Goal: Check status: Check status

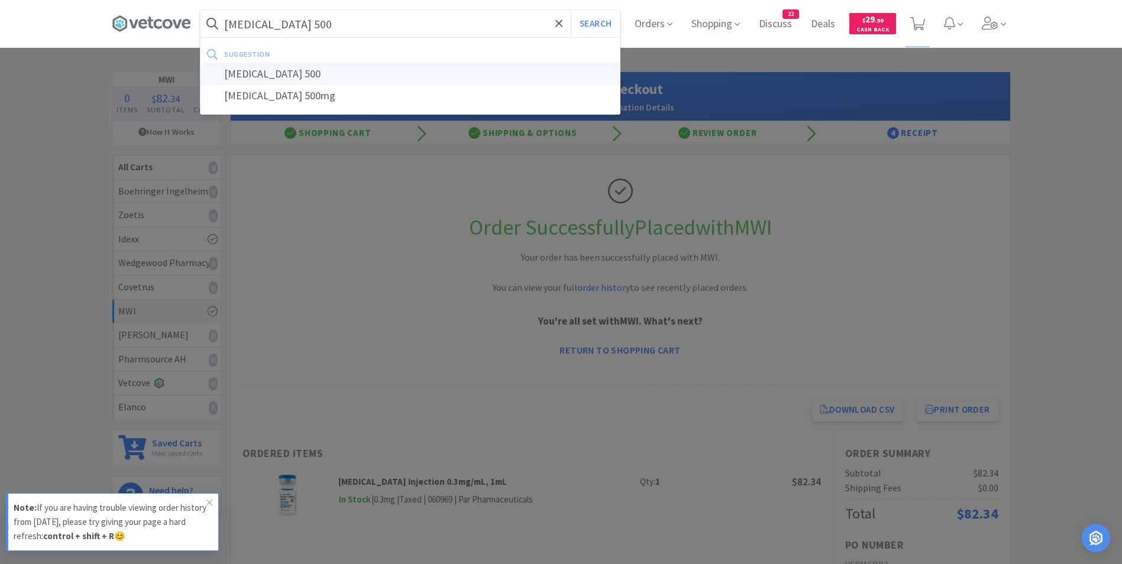
click at [306, 70] on div "[MEDICAL_DATA] 500" at bounding box center [409, 74] width 419 height 22
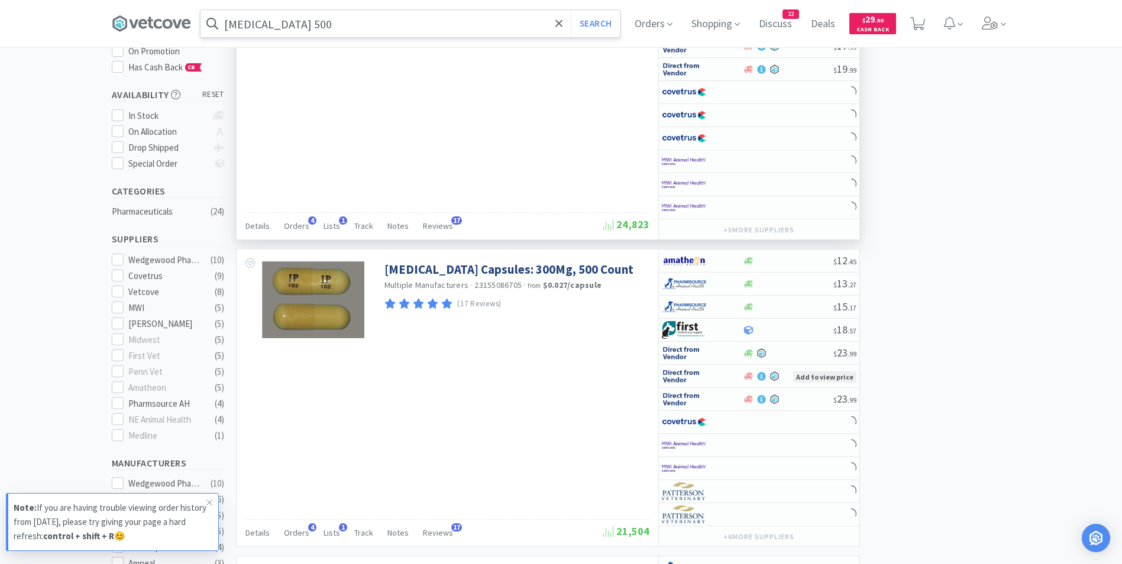
scroll to position [174, 0]
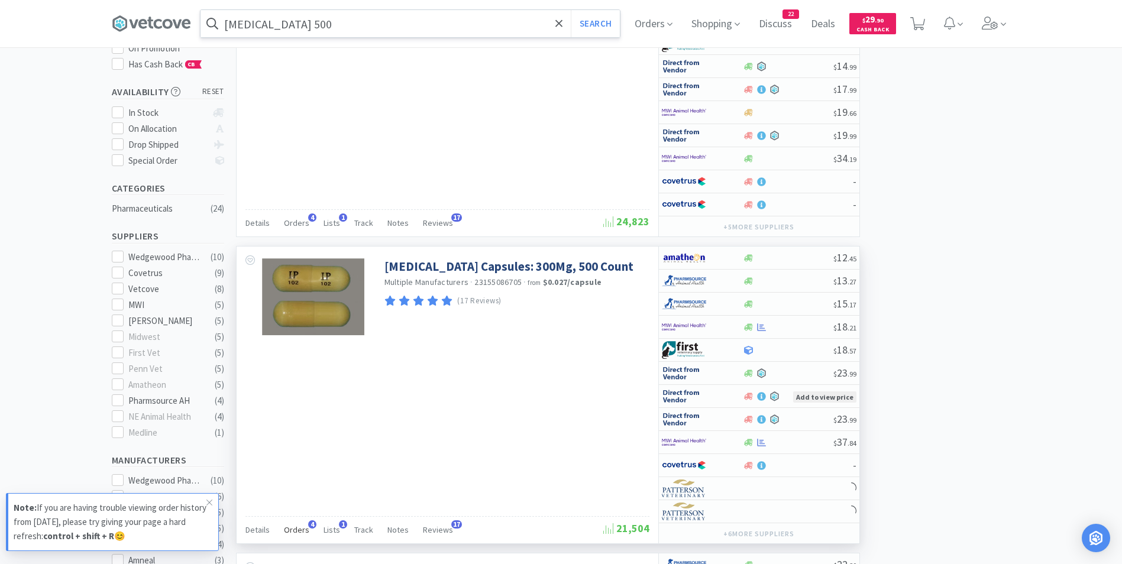
click at [298, 529] on span "Orders" at bounding box center [296, 530] width 25 height 11
click at [308, 524] on span "4" at bounding box center [312, 524] width 8 height 8
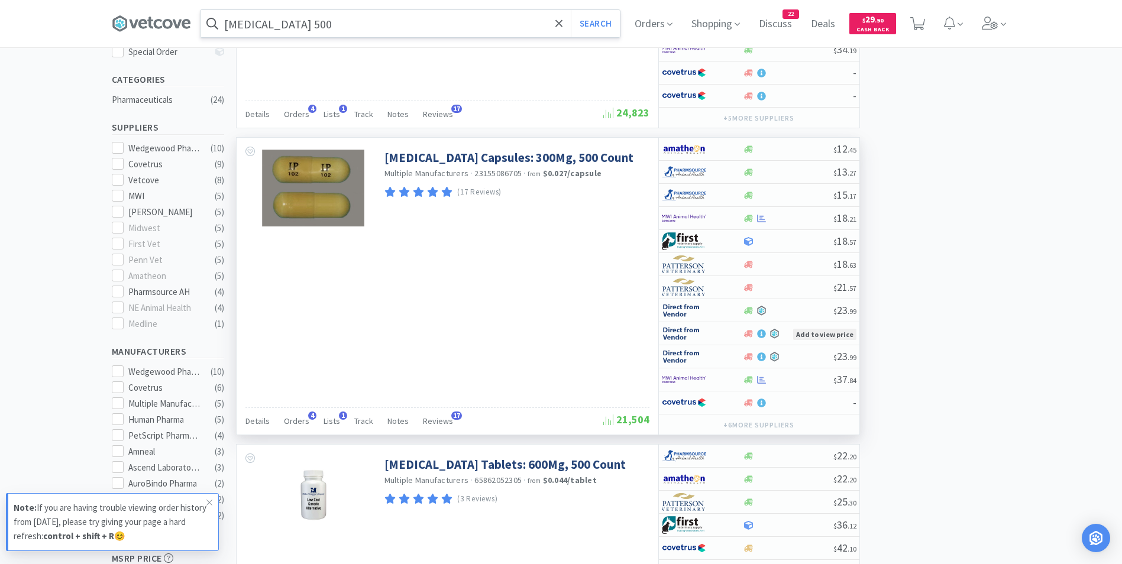
scroll to position [284, 0]
click at [308, 417] on span "4" at bounding box center [312, 414] width 8 height 8
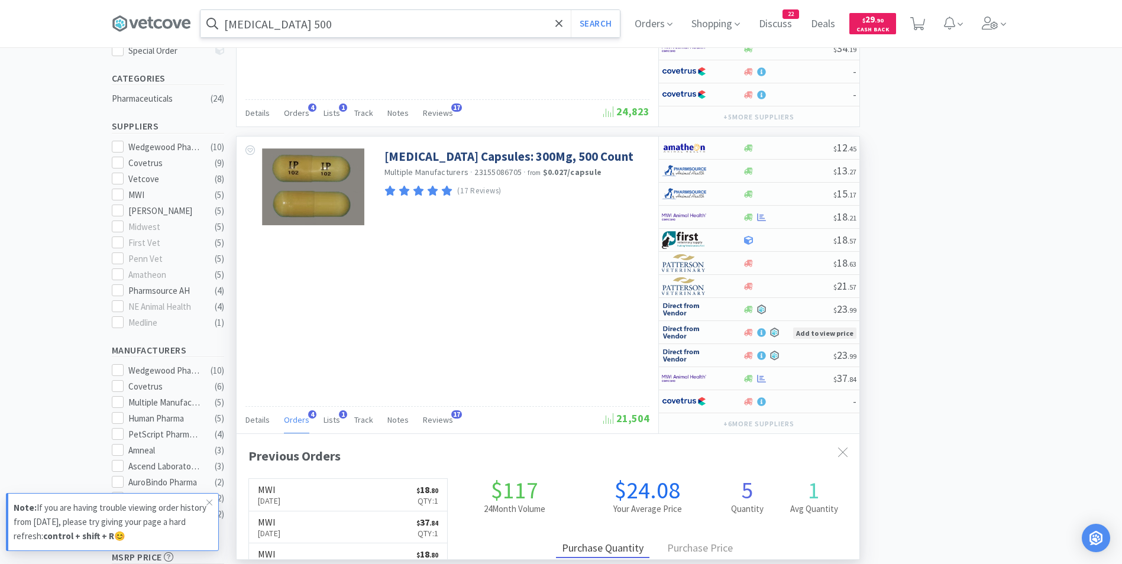
scroll to position [306, 623]
click at [308, 414] on span "4" at bounding box center [312, 414] width 8 height 8
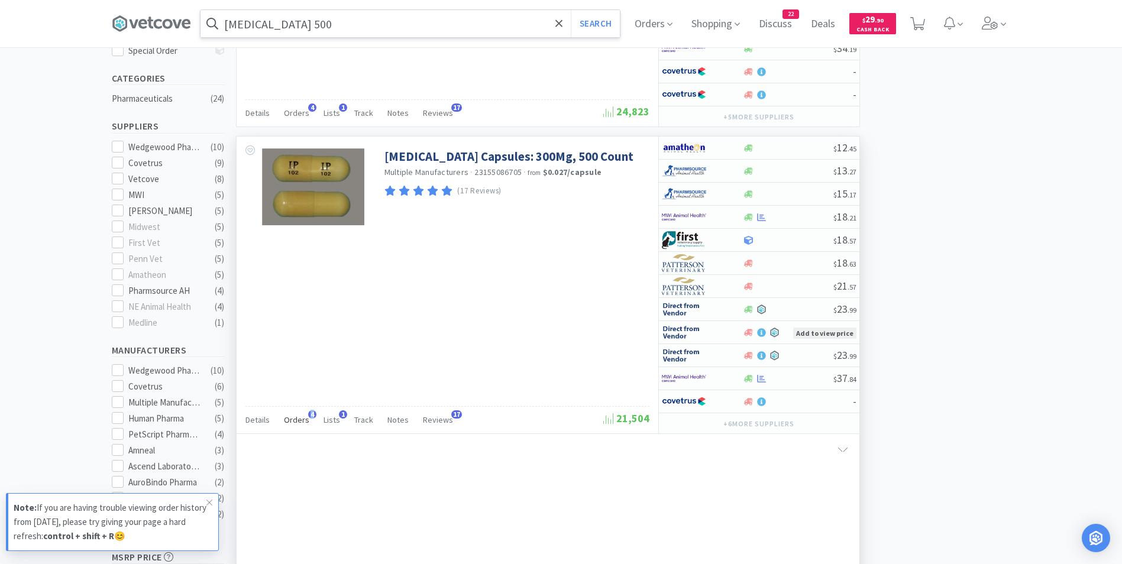
click at [308, 414] on span "4" at bounding box center [312, 414] width 8 height 8
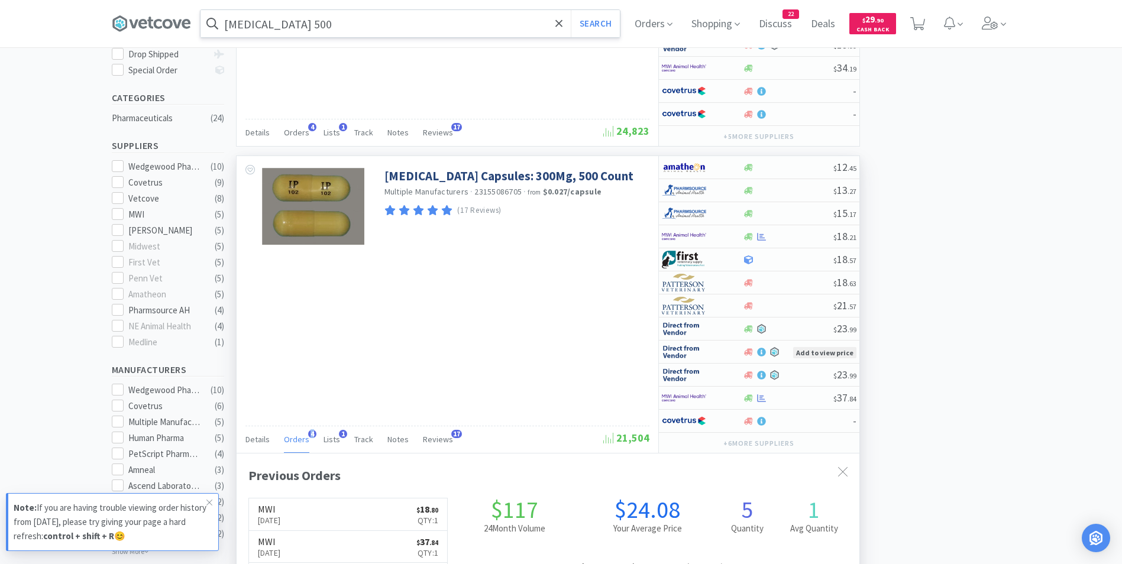
scroll to position [256, 0]
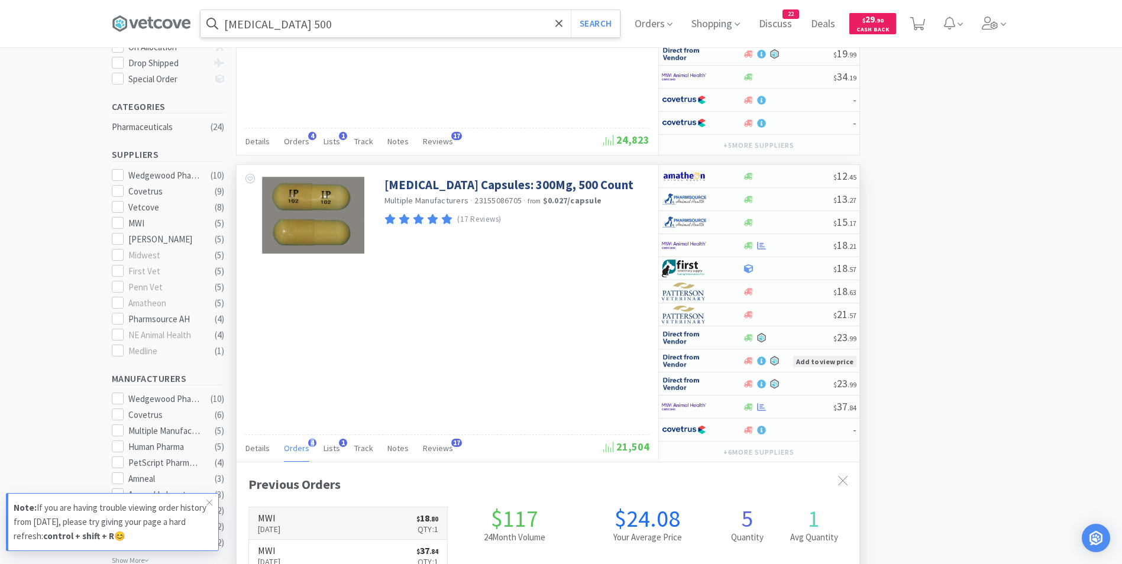
click at [281, 525] on p "[DATE]" at bounding box center [269, 529] width 23 height 13
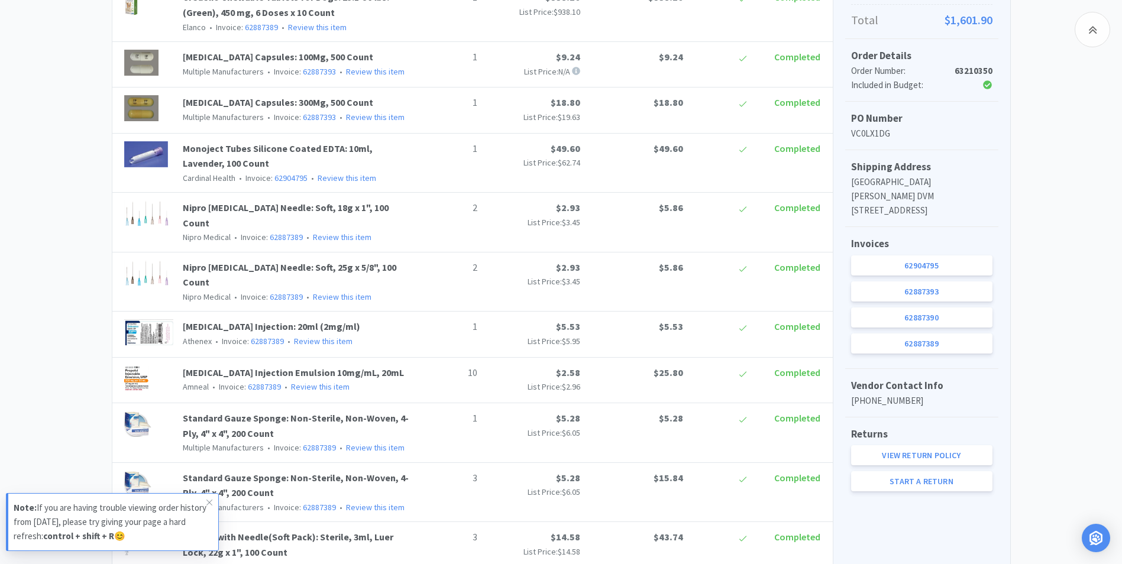
scroll to position [316, 0]
click at [892, 291] on link "62887393" at bounding box center [921, 292] width 141 height 20
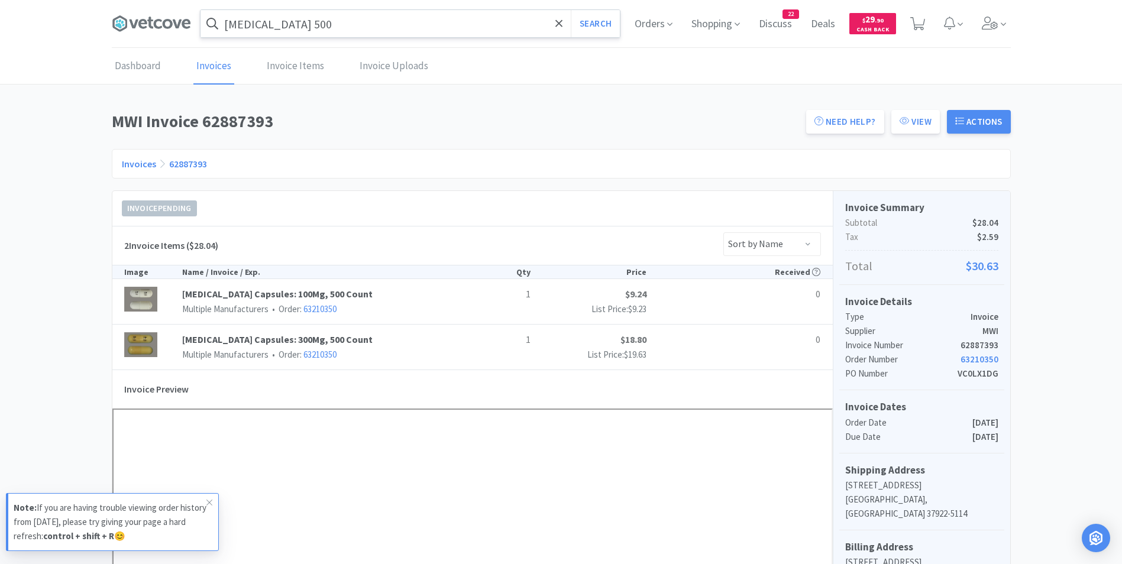
click at [329, 26] on input "[MEDICAL_DATA] 500" at bounding box center [409, 23] width 419 height 27
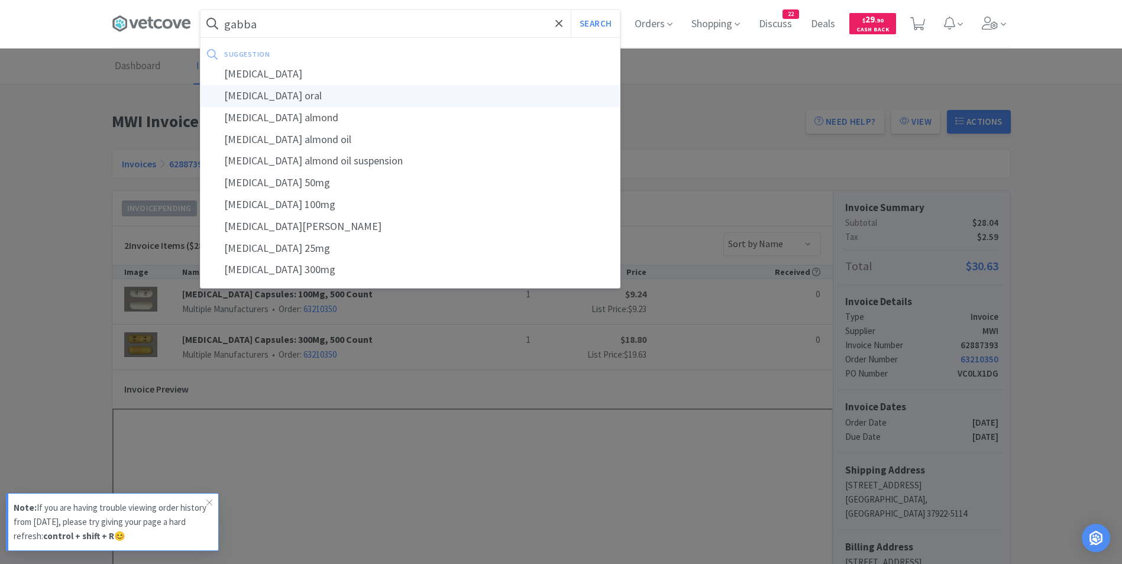
click at [312, 93] on div "[MEDICAL_DATA] oral" at bounding box center [409, 96] width 419 height 22
type input "[MEDICAL_DATA] oral"
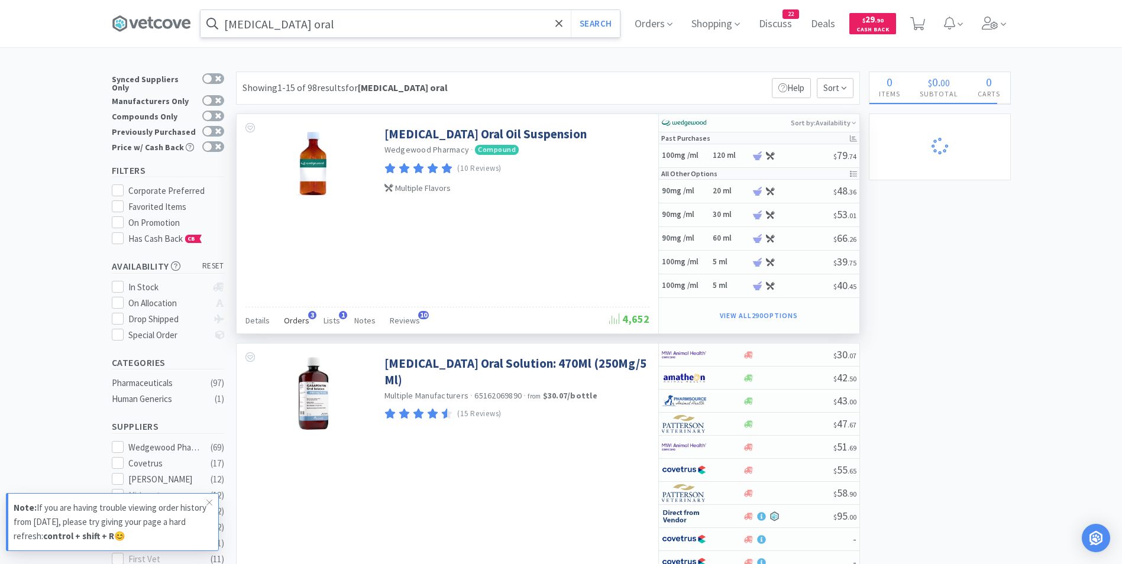
click at [292, 320] on span "Orders" at bounding box center [296, 320] width 25 height 11
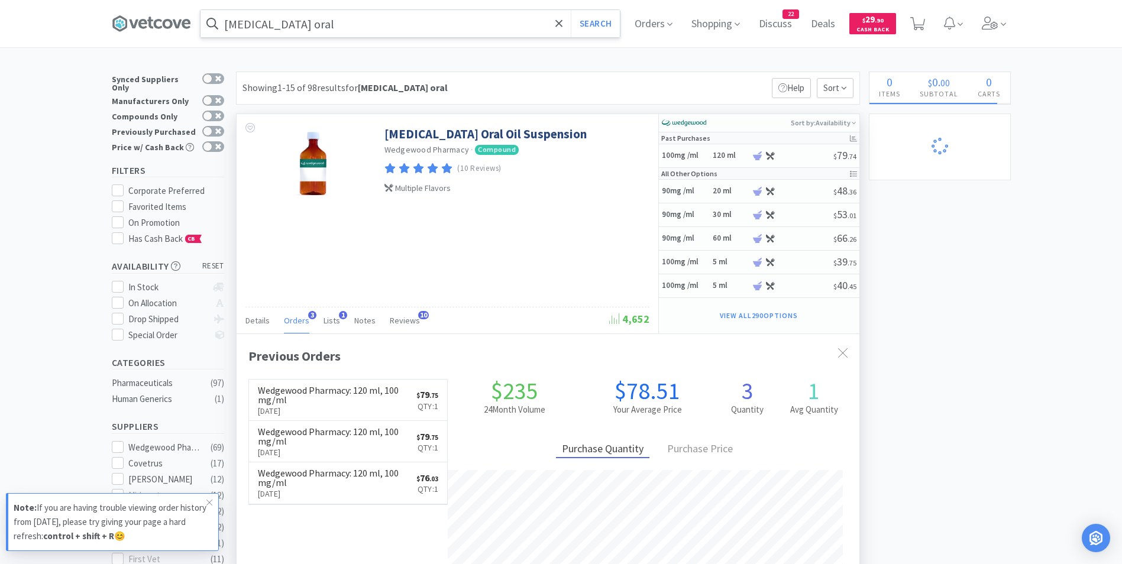
scroll to position [306, 623]
click at [321, 402] on h6 "Wedgewood Pharmacy : 120 ml, 100 mg/ml" at bounding box center [337, 395] width 159 height 19
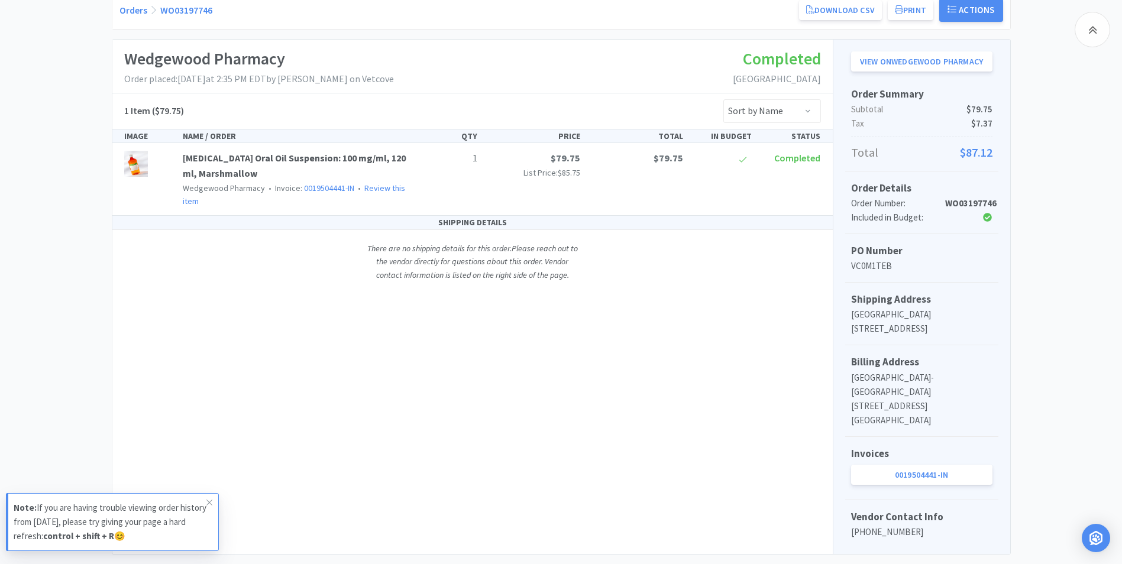
scroll to position [167, 0]
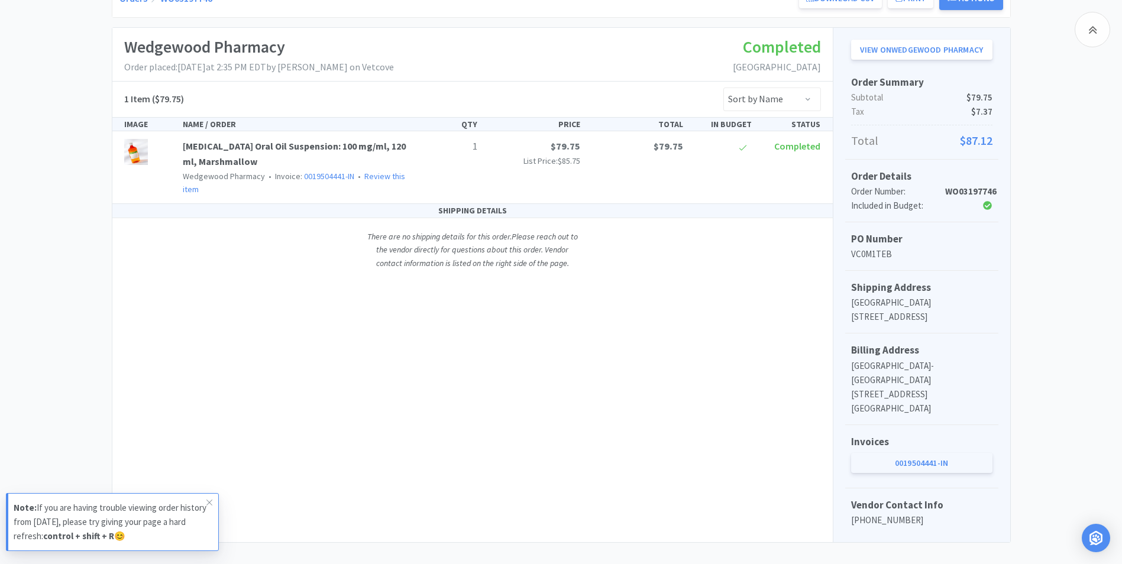
click at [867, 453] on link "0019504441-IN" at bounding box center [921, 463] width 141 height 20
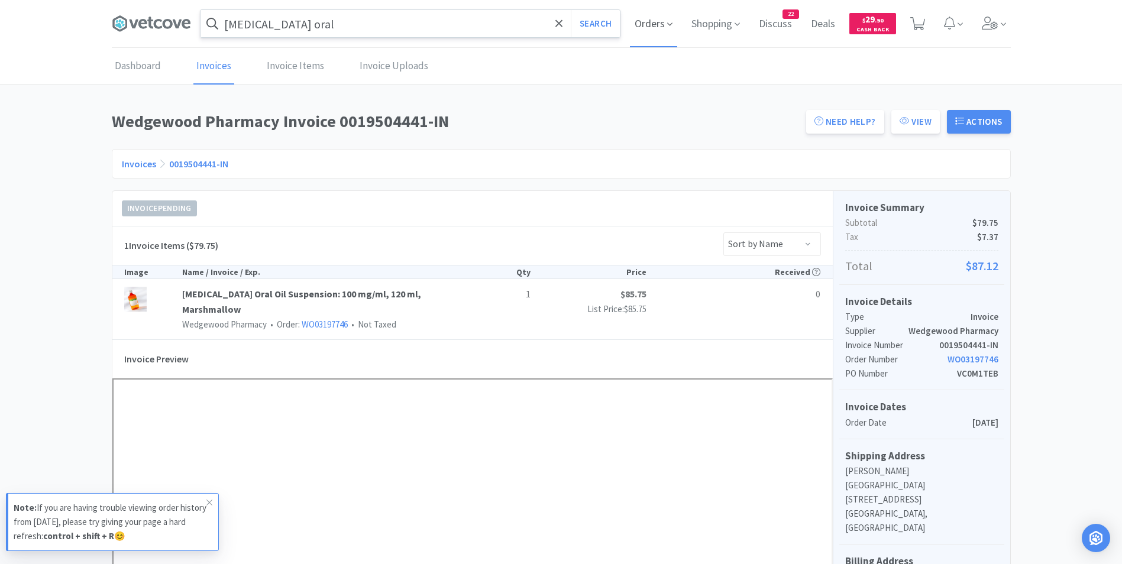
click at [667, 21] on icon at bounding box center [669, 24] width 5 height 11
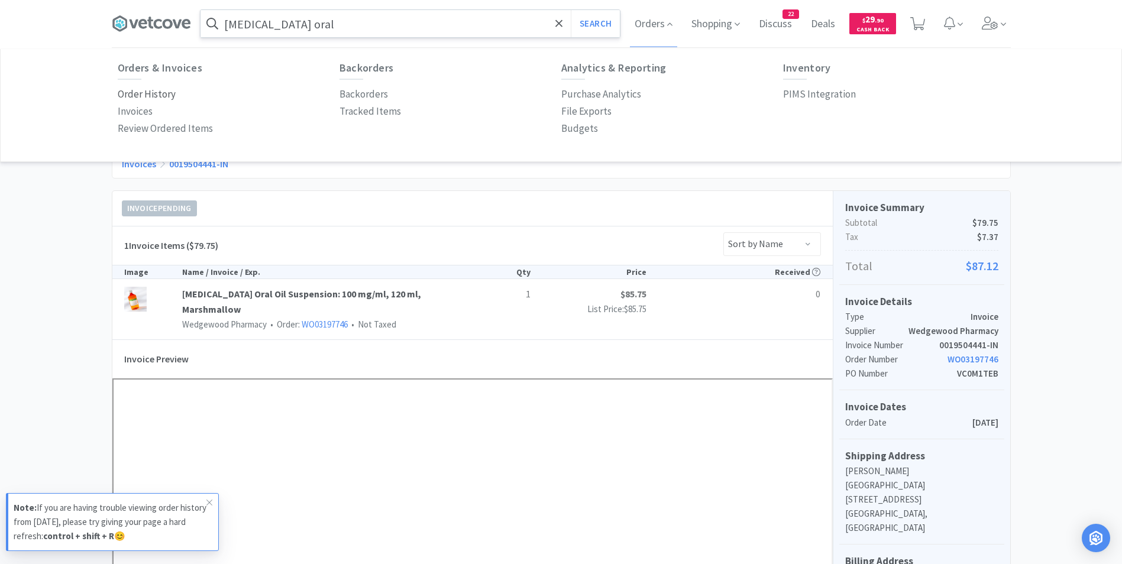
click at [157, 92] on p "Order History" at bounding box center [147, 94] width 58 height 16
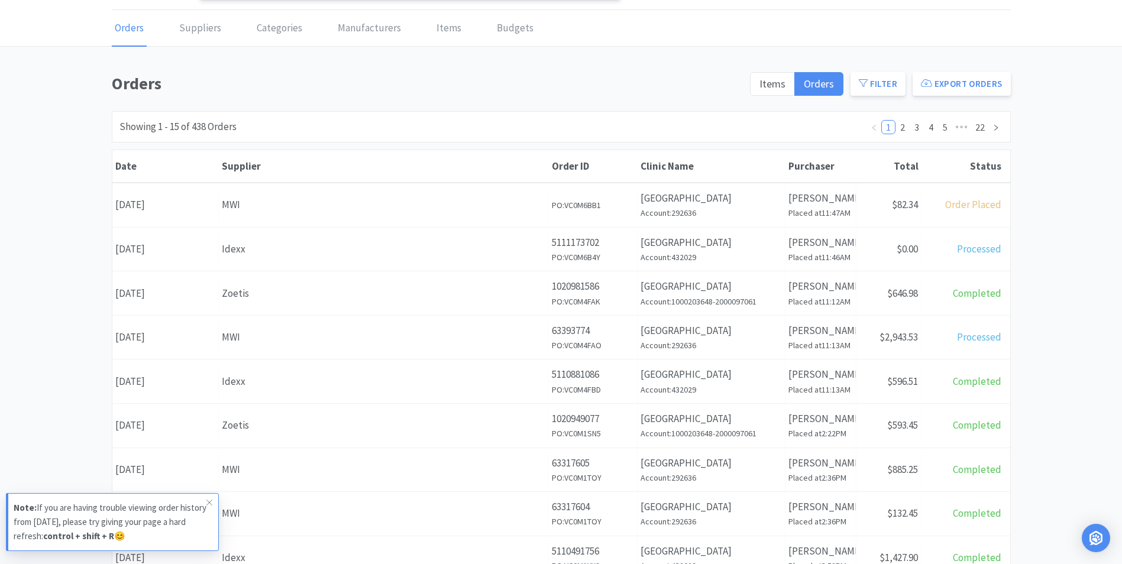
scroll to position [38, 0]
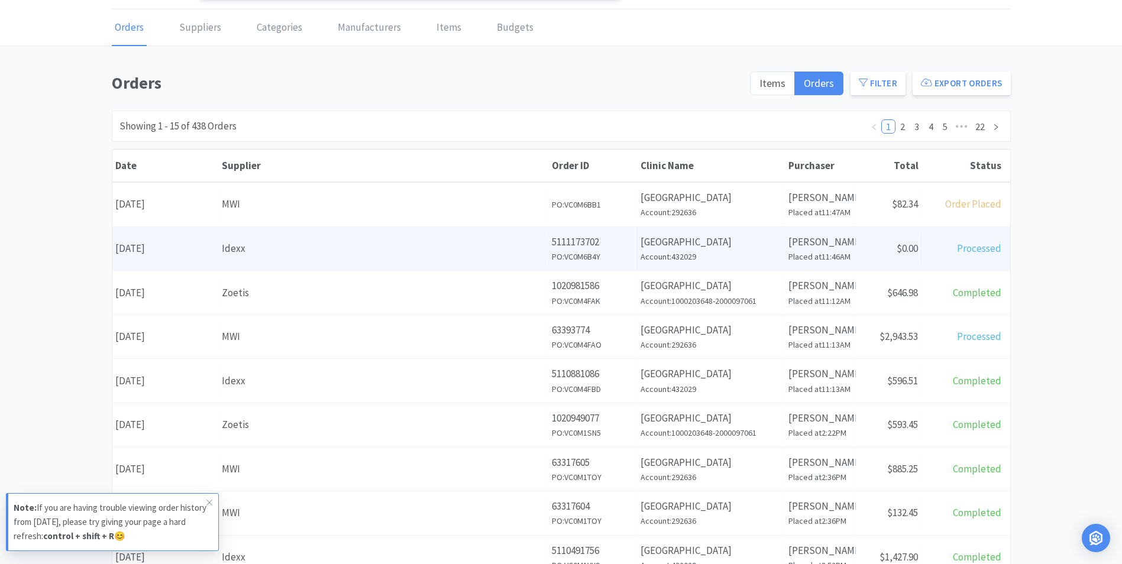
click at [322, 247] on div "Idexx" at bounding box center [383, 249] width 323 height 16
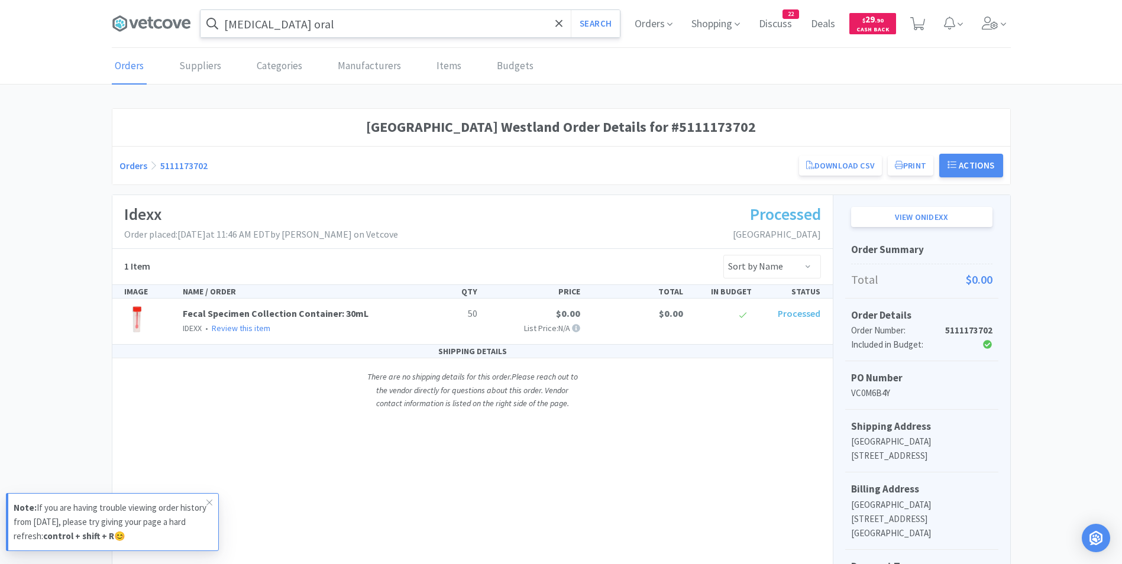
click at [132, 69] on link "Orders" at bounding box center [129, 66] width 35 height 36
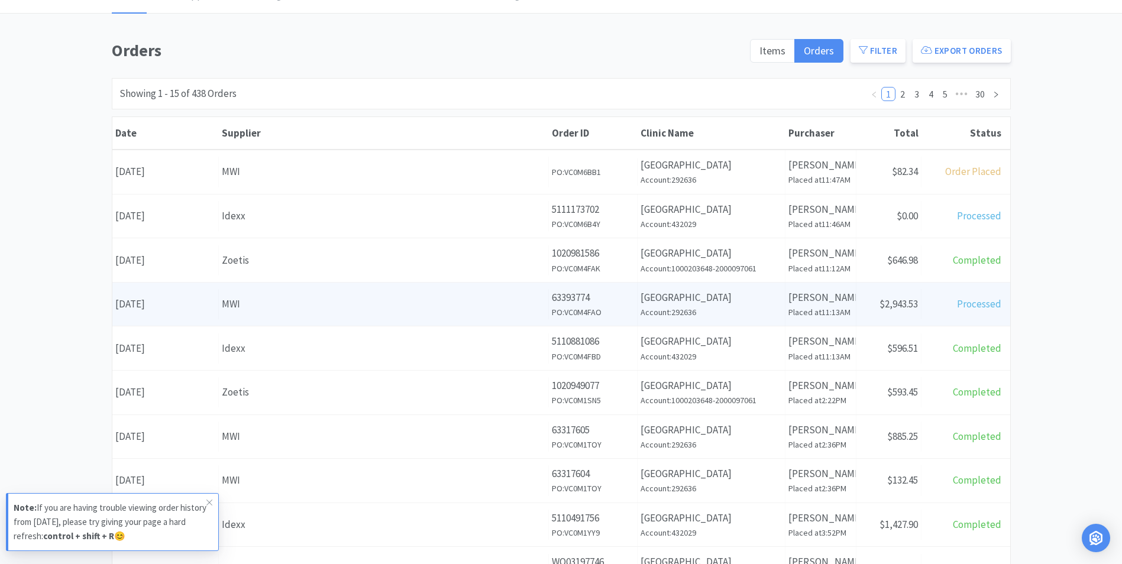
scroll to position [72, 0]
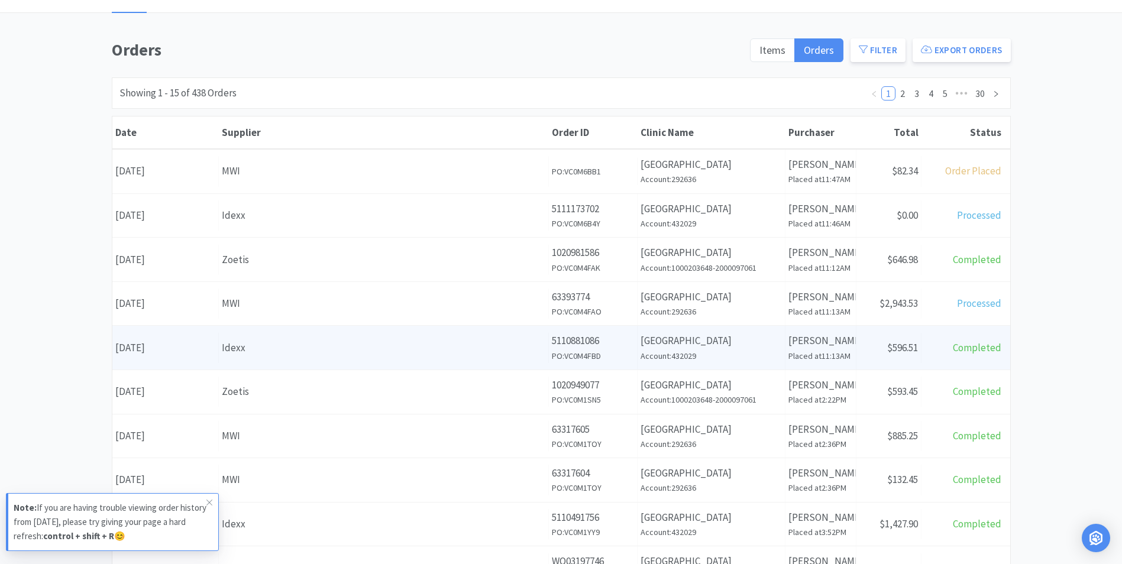
click at [328, 345] on div "Idexx" at bounding box center [383, 348] width 323 height 16
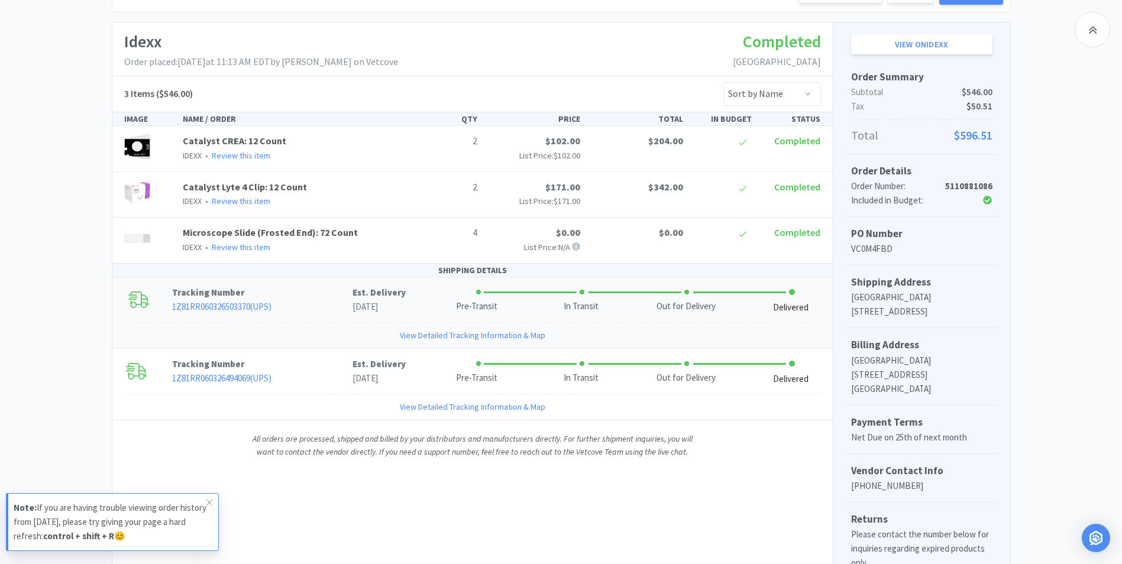
scroll to position [166, 0]
